Goal: Task Accomplishment & Management: Manage account settings

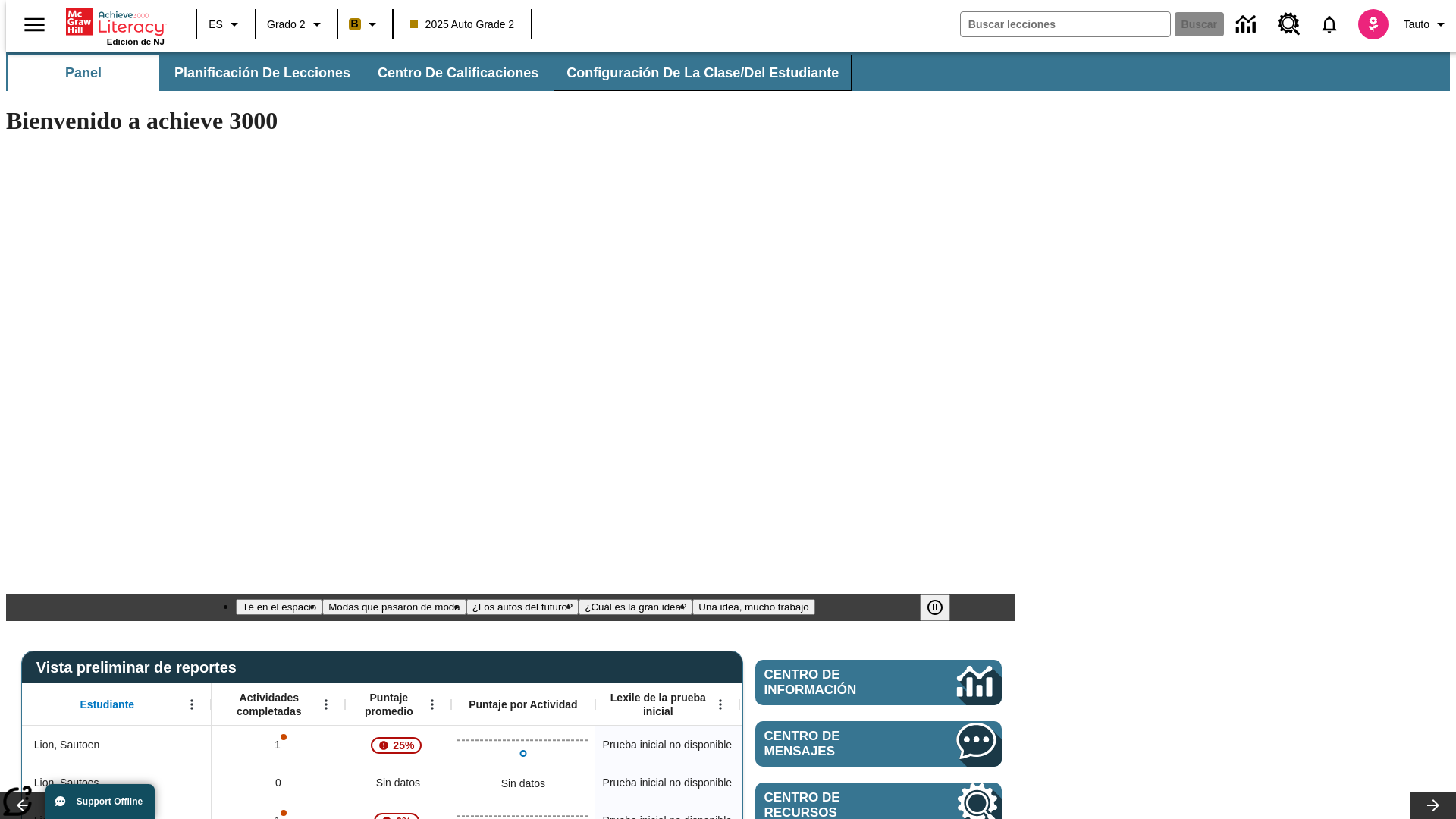
click at [686, 73] on span "Configuración de la clase/del estudiante" at bounding box center [702, 74] width 272 height 17
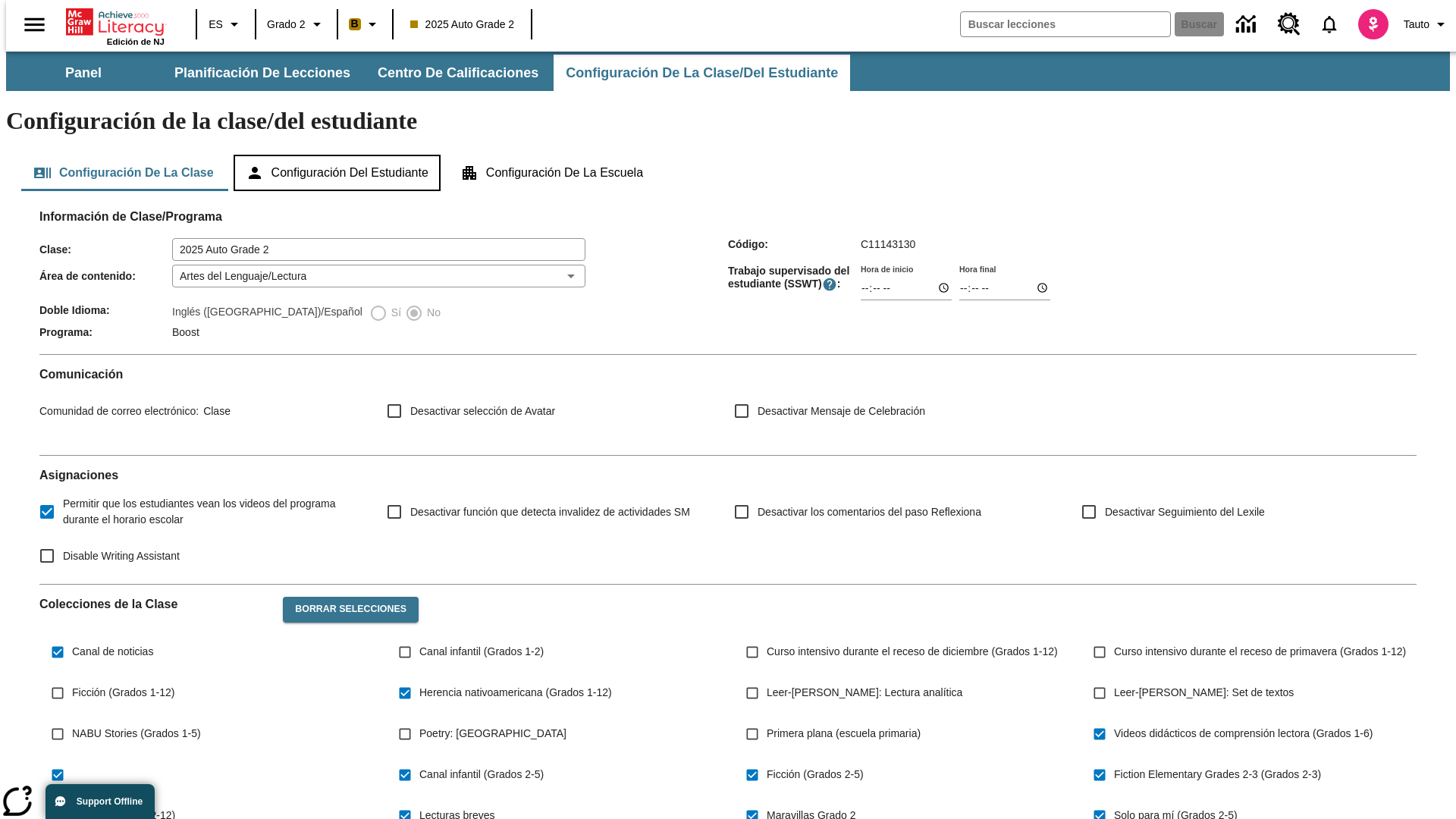
click at [338, 155] on button "Configuración del estudiante" at bounding box center [336, 173] width 207 height 36
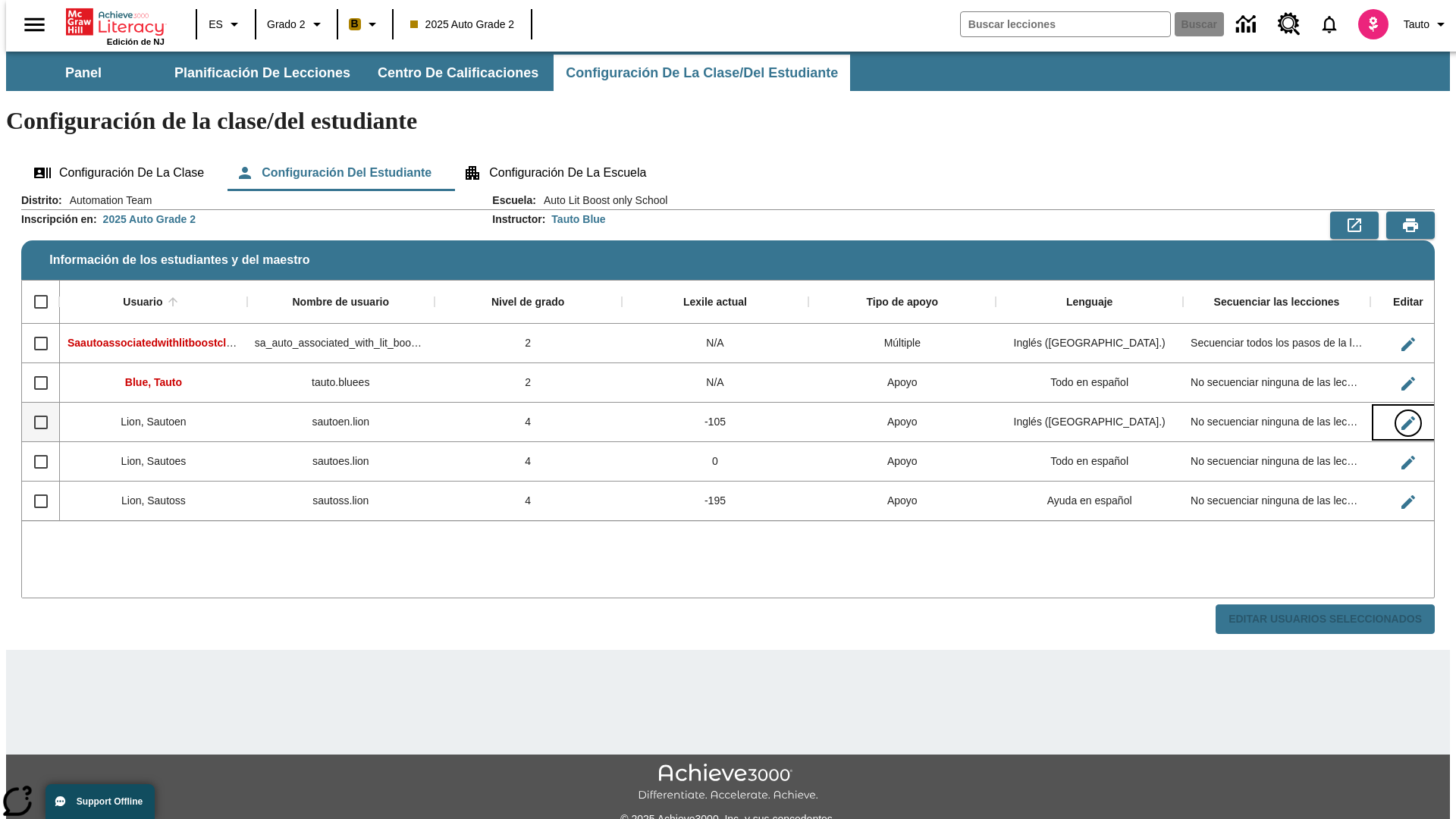
click at [1402, 417] on icon "Editar Usuario" at bounding box center [1408, 424] width 14 height 14
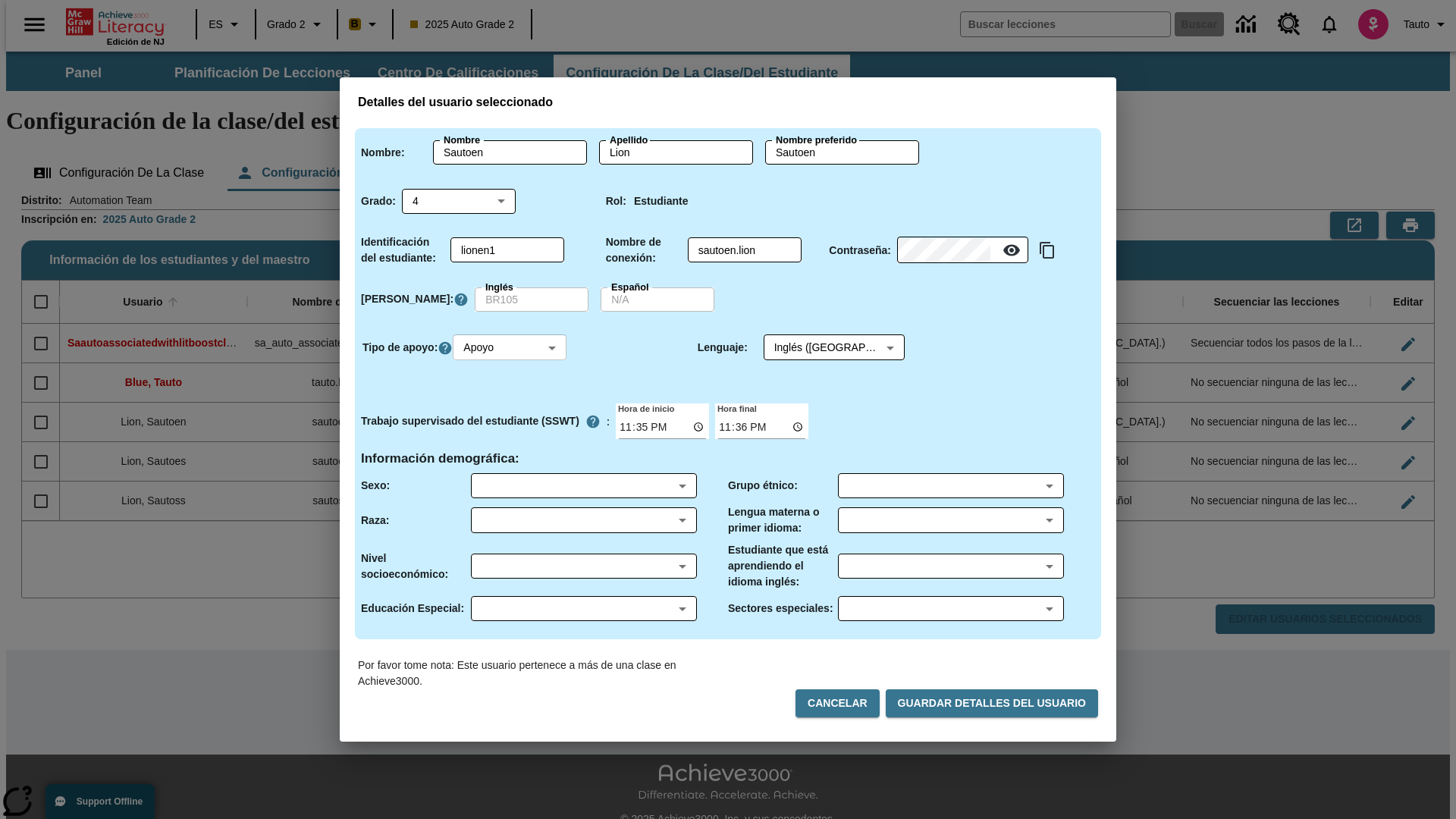
click at [512, 348] on body "Saltar al contenido principal Edición de NJ ES Grado 2 B 2025 Auto Grade 2 Busc…" at bounding box center [728, 452] width 1444 height 801
click at [512, 404] on li "Apoyo" at bounding box center [512, 404] width 114 height 25
click at [820, 348] on body "Saltar al contenido principal Edición de NJ ES Grado 2 B 2025 Auto Grade 2 Busc…" at bounding box center [728, 452] width 1444 height 801
click at [512, 348] on body "Saltar al contenido principal Edición de NJ ES Grado 2 B 2025 Auto Grade 2 Busc…" at bounding box center [728, 452] width 1444 height 801
click at [512, 429] on li "Enriquecimiento" at bounding box center [512, 429] width 114 height 25
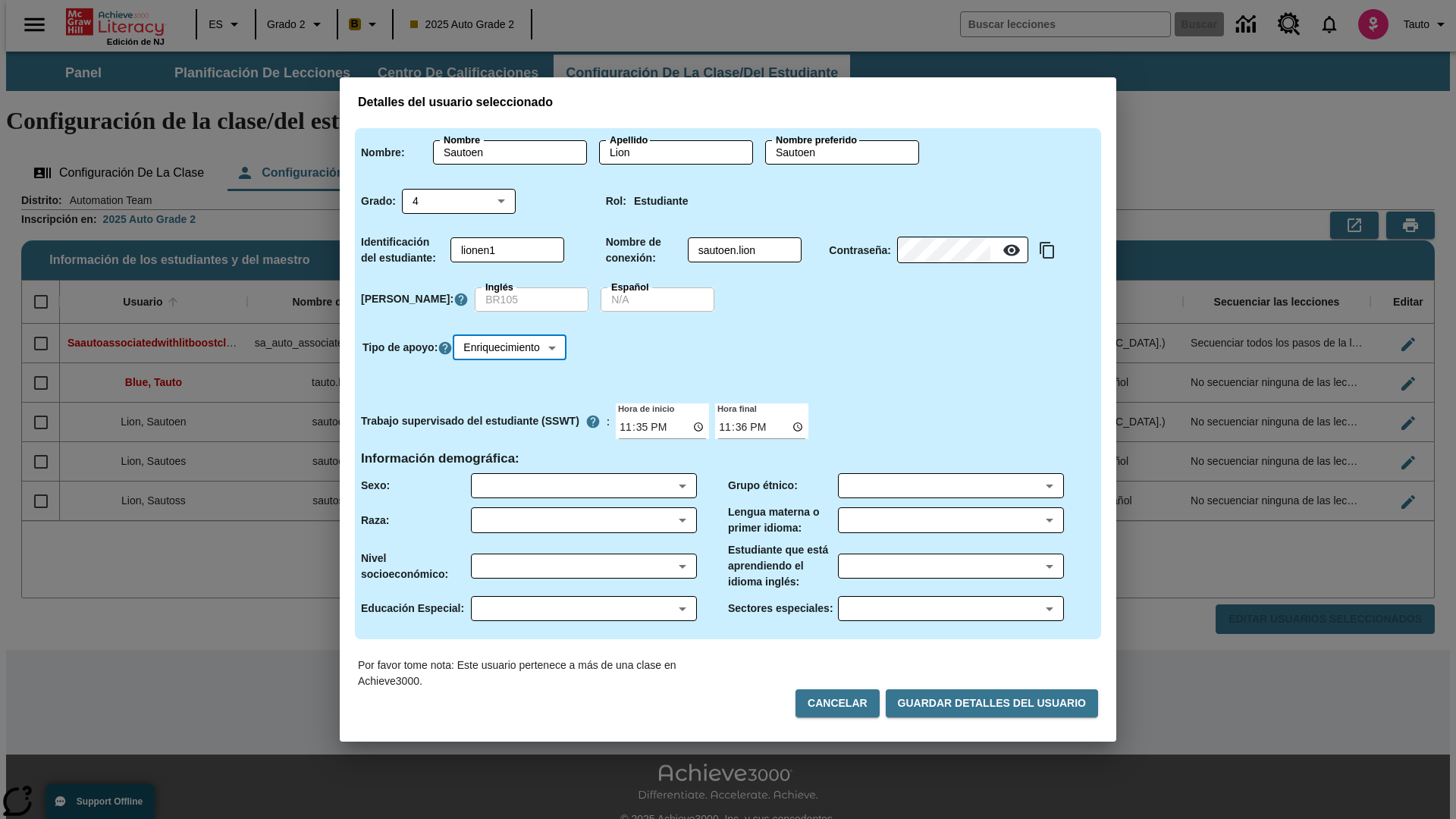
click at [514, 348] on body "Saltar al contenido principal Edición de NJ ES Grado 2 B 2025 Auto Grade 2 Busc…" at bounding box center [728, 452] width 1444 height 801
click at [514, 379] on li "Estándar" at bounding box center [514, 379] width 119 height 25
click at [512, 348] on body "Saltar al contenido principal Edición de NJ ES Grado 2 B 2025 Auto Grade 2 Busc…" at bounding box center [728, 452] width 1444 height 801
click at [512, 454] on li "Múltiple" at bounding box center [512, 454] width 114 height 25
type input "M"
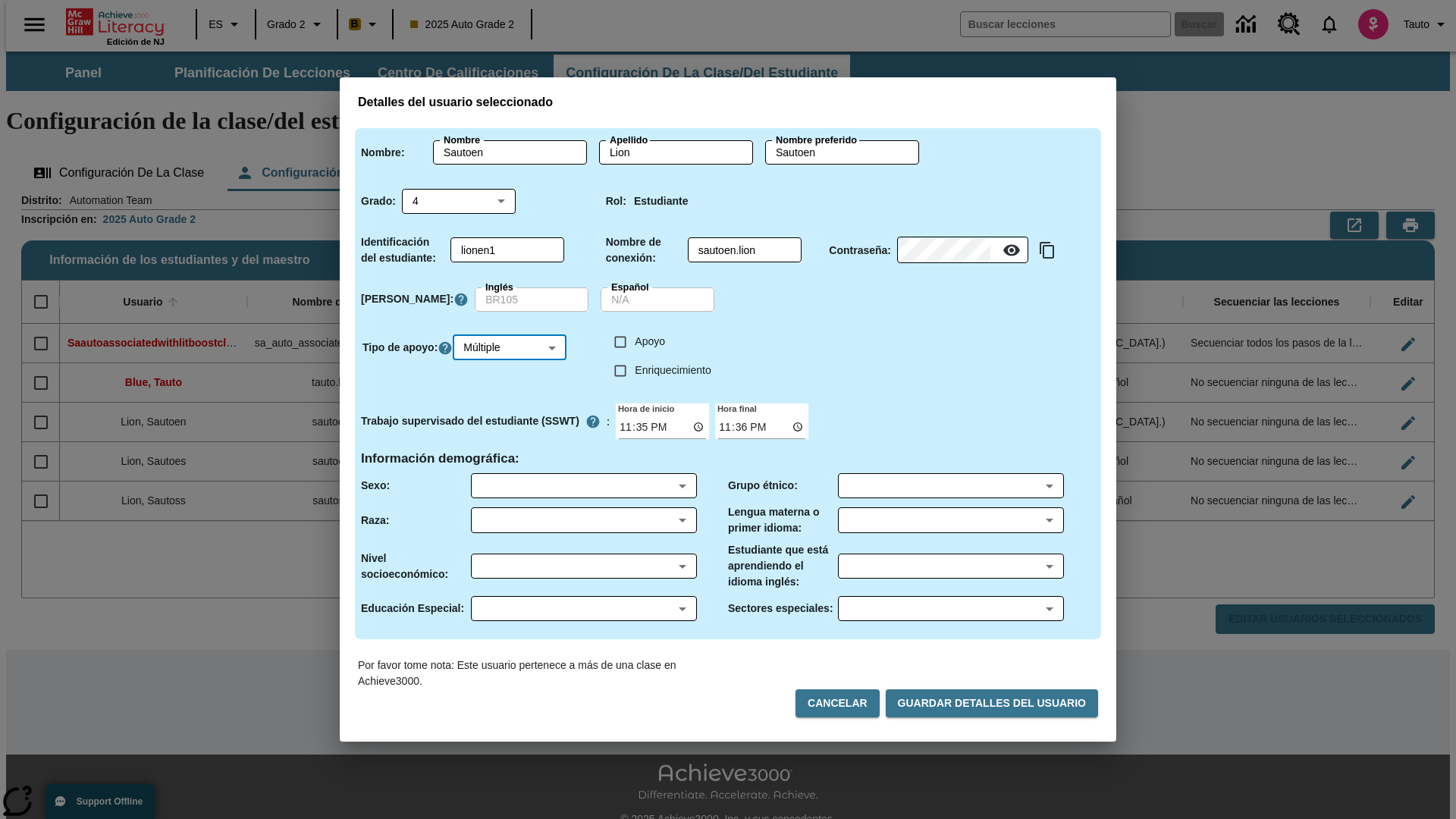
click at [621, 370] on input "Enriquecimiento" at bounding box center [620, 370] width 29 height 29
checkbox input "true"
click at [621, 342] on input "Apoyo" at bounding box center [620, 342] width 29 height 29
checkbox input "true"
click at [820, 348] on body "Saltar al contenido principal Edición de NJ ES Grado 2 B 2025 Auto Grade 2 Busc…" at bounding box center [728, 452] width 1444 height 801
